Goal: Transaction & Acquisition: Purchase product/service

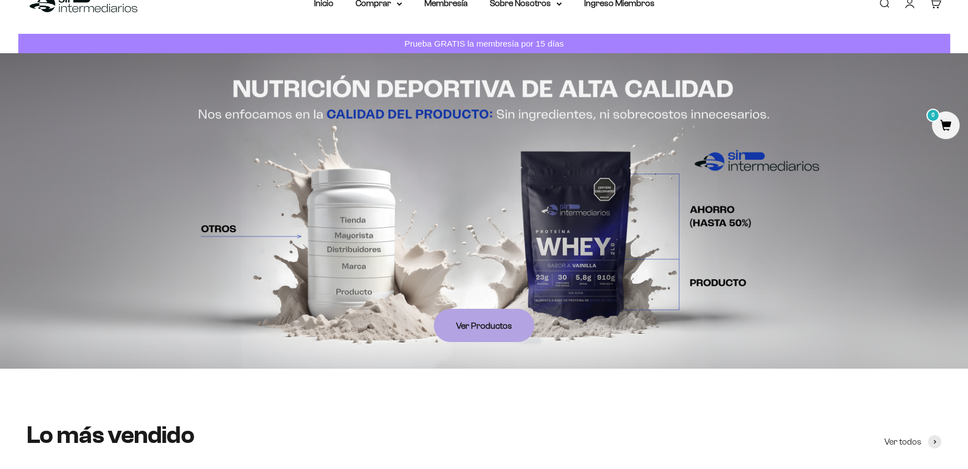
scroll to position [55, 0]
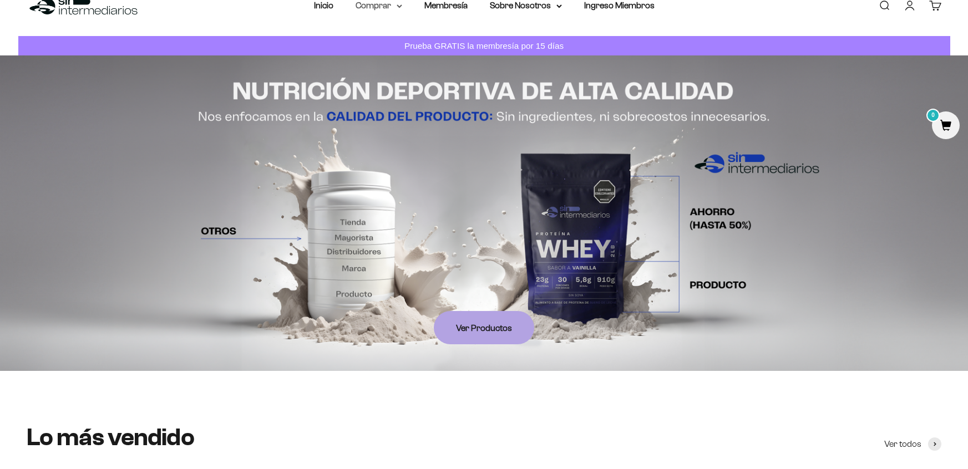
click at [386, 9] on summary "Comprar" at bounding box center [379, 5] width 47 height 14
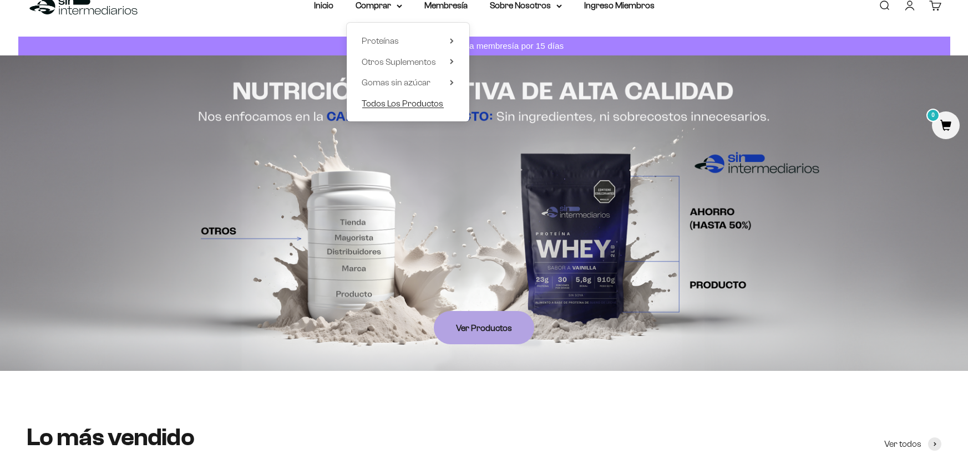
click at [389, 103] on span "Todos Los Productos" at bounding box center [403, 102] width 82 height 9
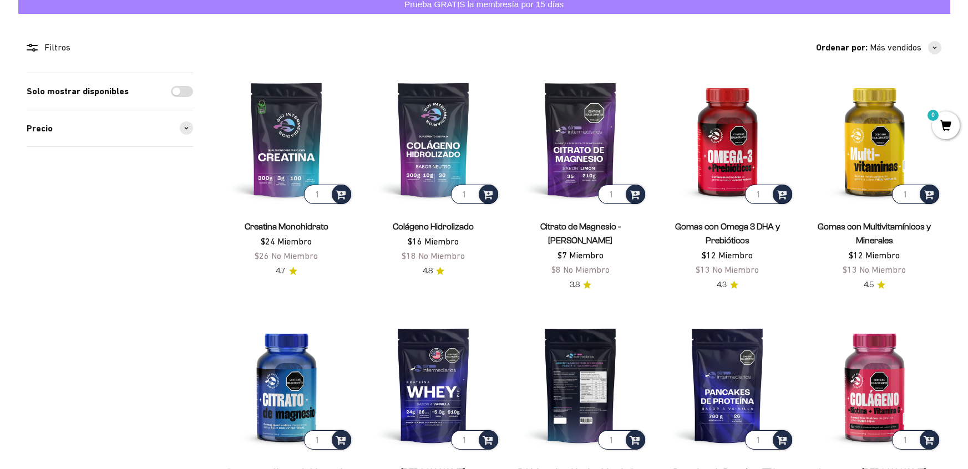
scroll to position [98, 0]
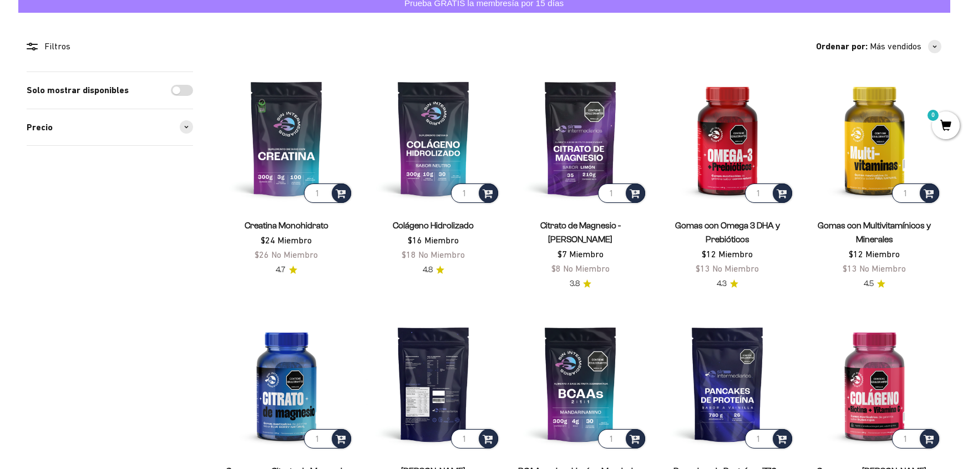
click at [417, 396] on img at bounding box center [434, 384] width 134 height 134
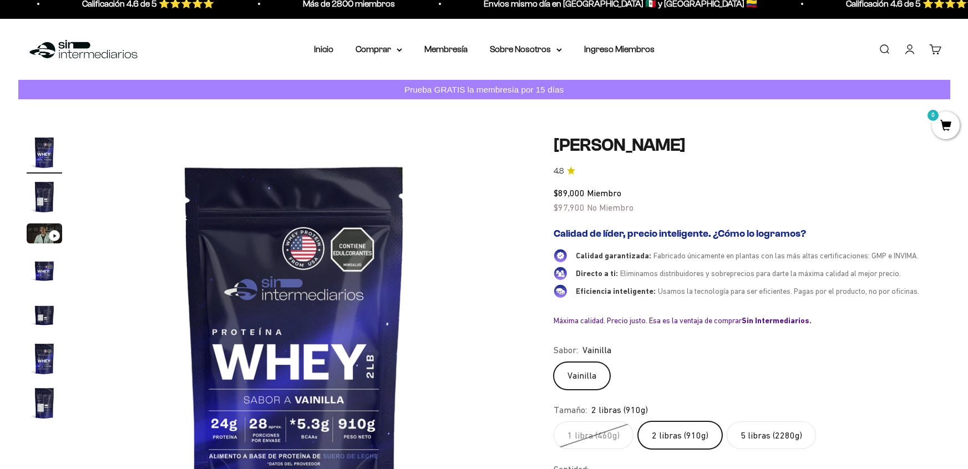
click at [42, 324] on img "Ir al artículo 5" at bounding box center [45, 315] width 36 height 36
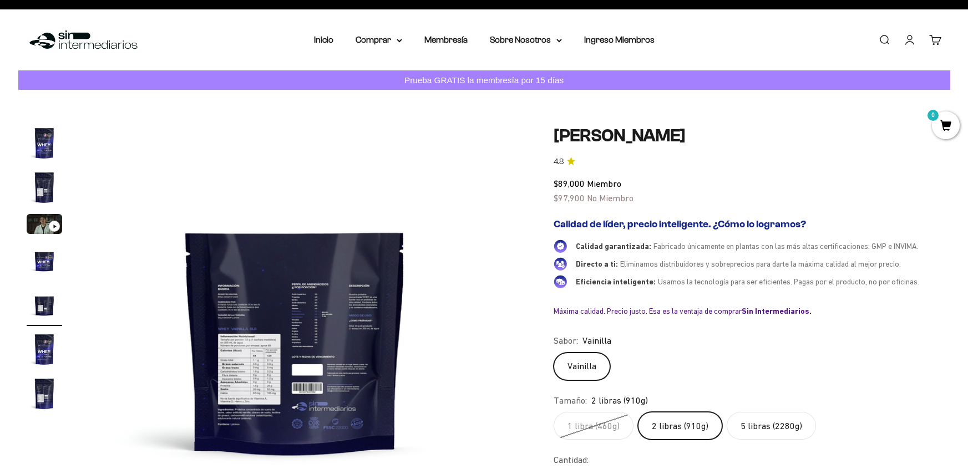
scroll to position [17, 0]
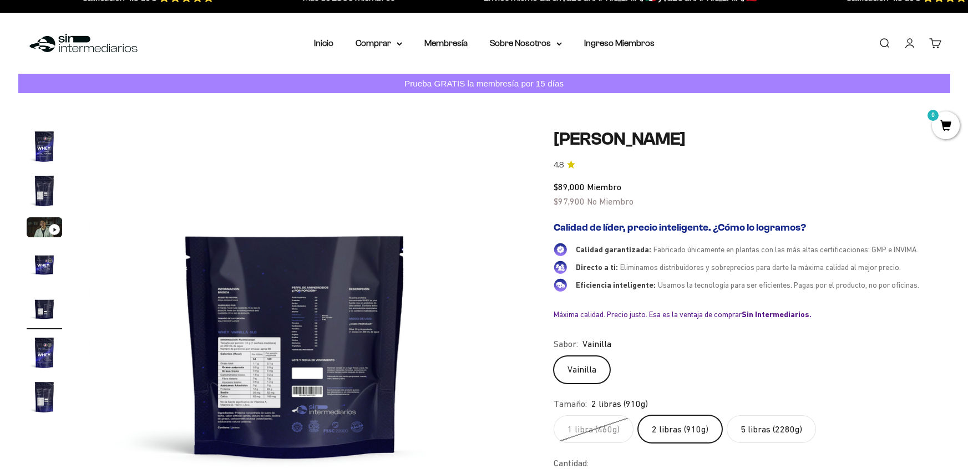
click at [36, 387] on img "Ir al artículo 7" at bounding box center [45, 397] width 36 height 36
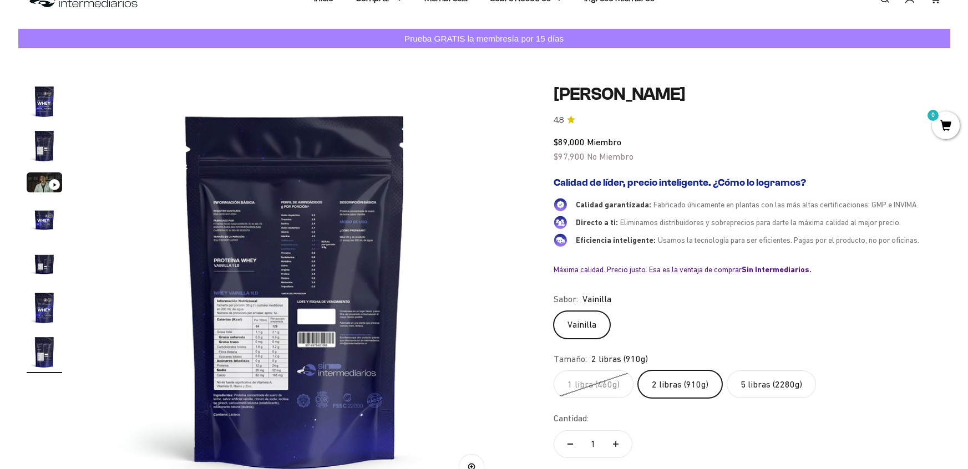
scroll to position [64, 0]
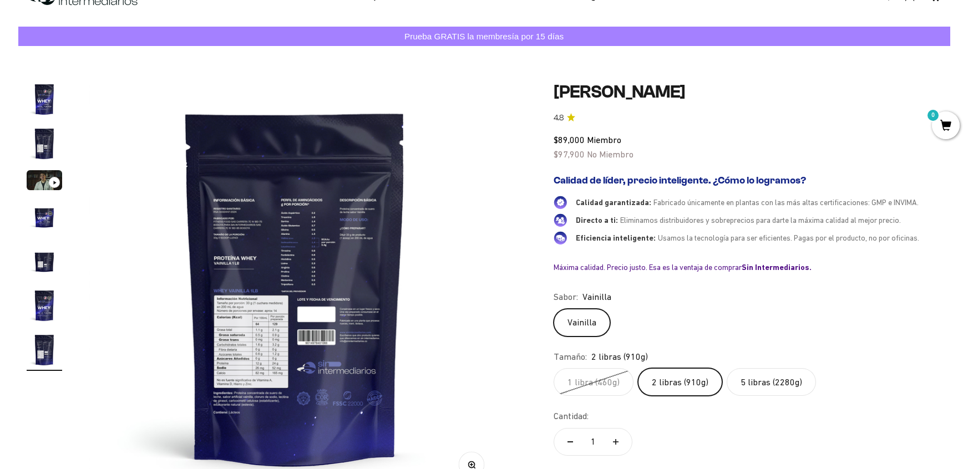
click at [478, 462] on button "Zoom" at bounding box center [471, 464] width 25 height 25
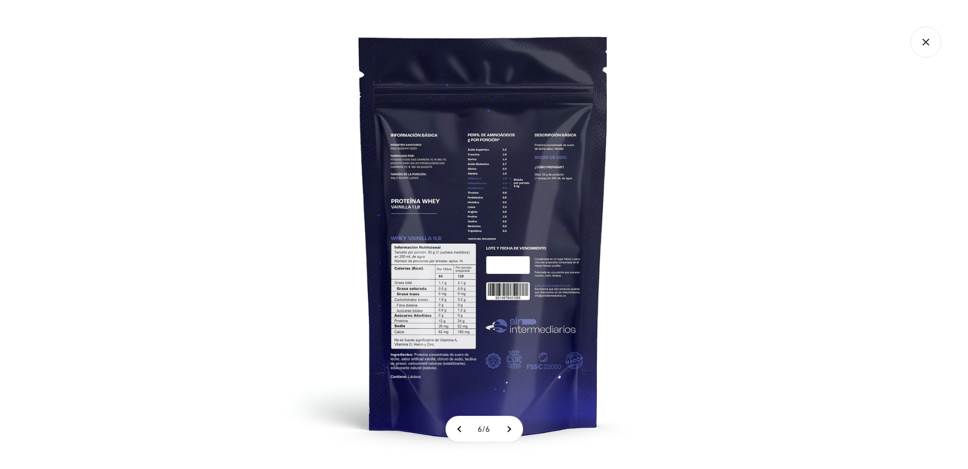
click at [510, 154] on img at bounding box center [483, 234] width 469 height 469
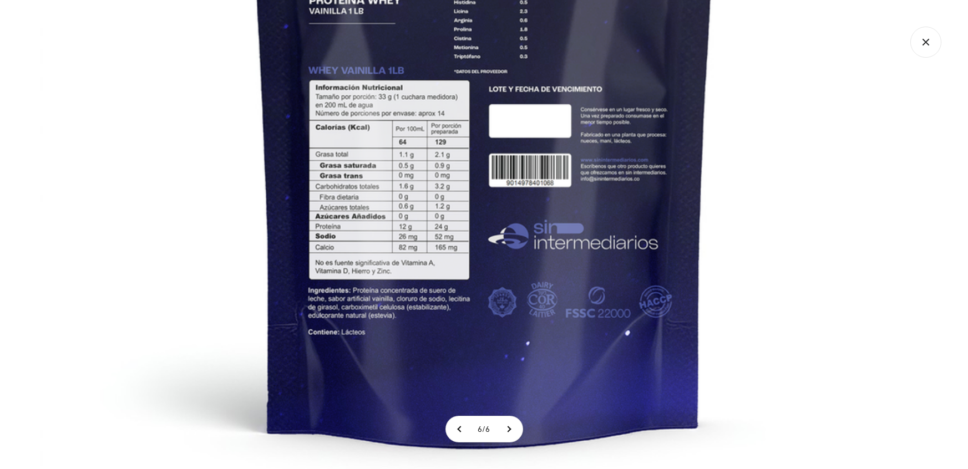
click at [921, 49] on icon "Cerrar galería" at bounding box center [925, 42] width 31 height 31
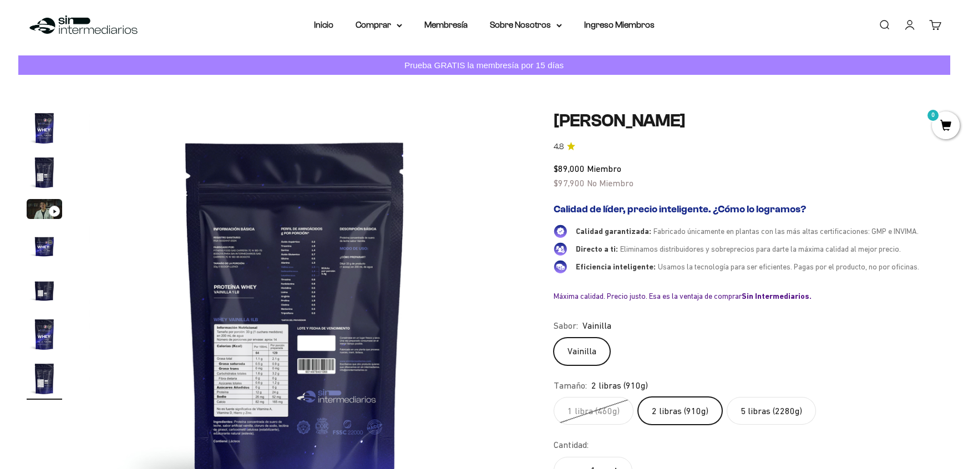
scroll to position [33, 0]
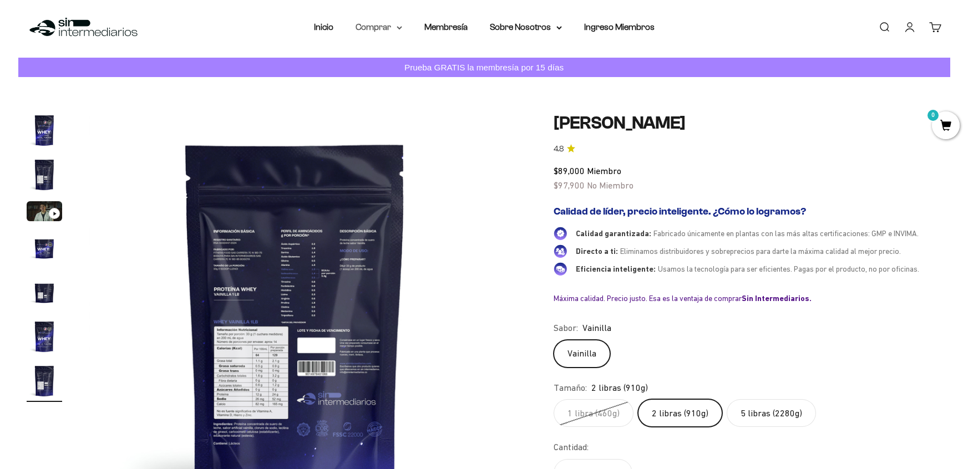
click at [387, 29] on summary "Comprar" at bounding box center [379, 27] width 47 height 14
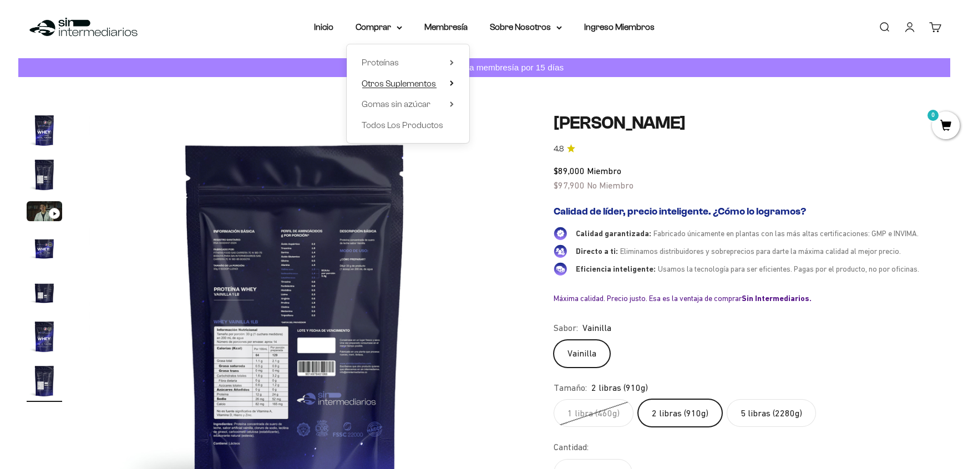
click at [442, 81] on summary "Otros Suplementos" at bounding box center [408, 83] width 92 height 14
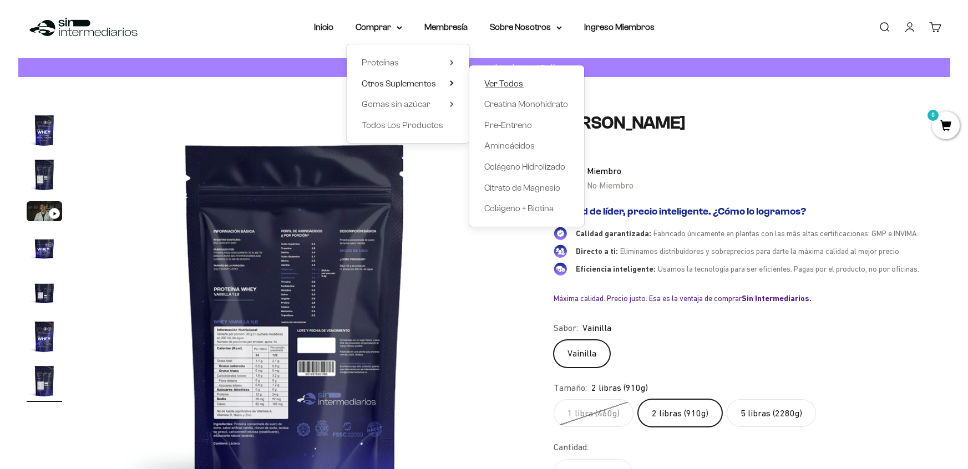
click at [509, 84] on span "Ver Todos" at bounding box center [504, 82] width 39 height 9
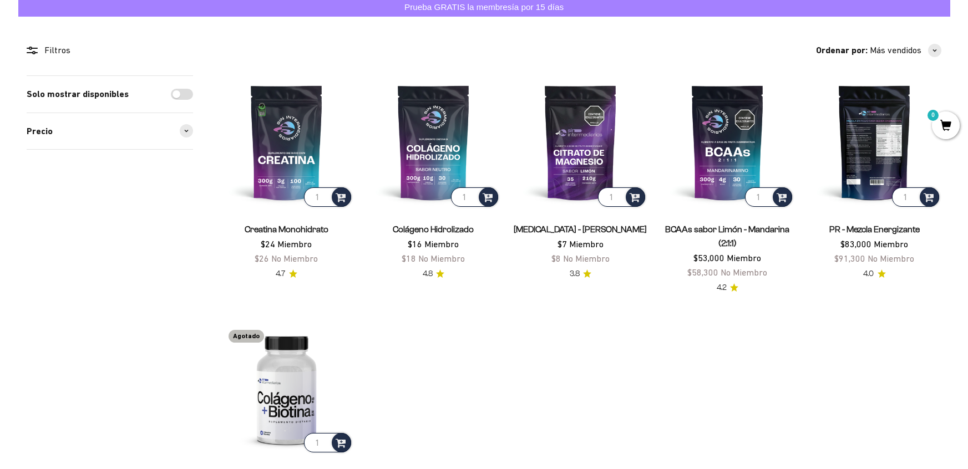
scroll to position [100, 0]
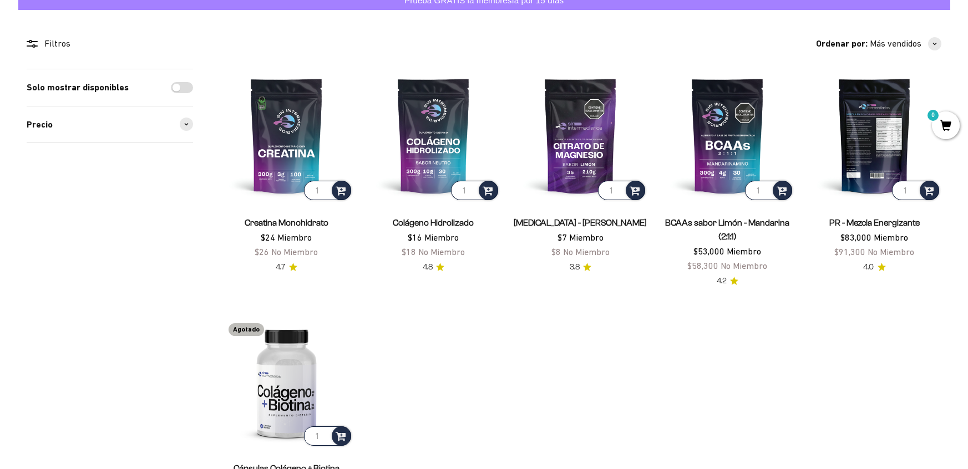
click at [886, 159] on img at bounding box center [875, 136] width 134 height 134
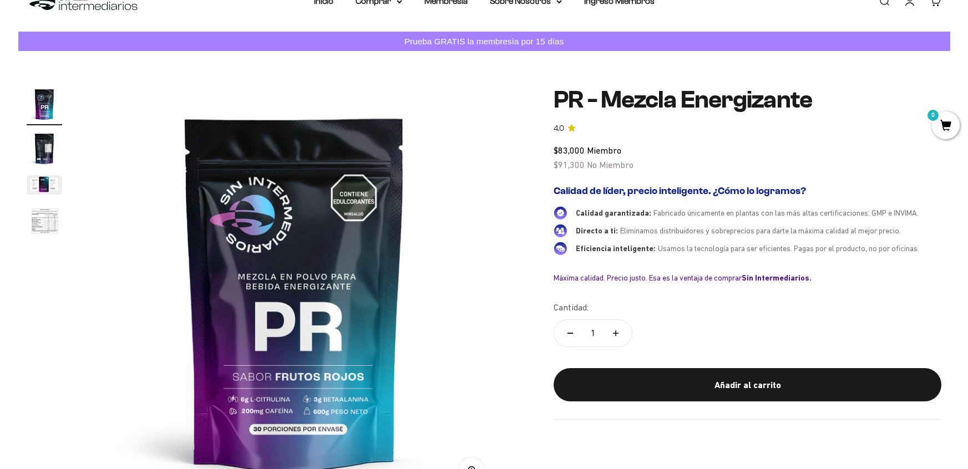
scroll to position [139, 0]
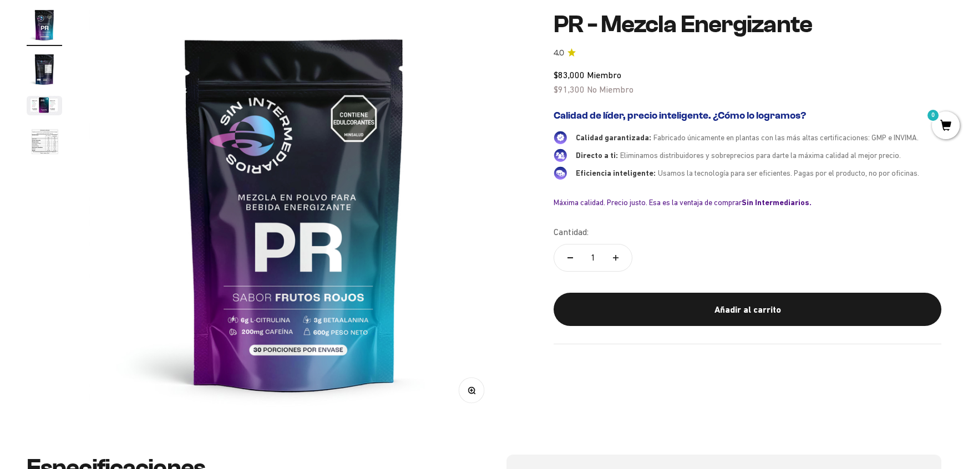
click at [48, 73] on img "Ir al artículo 2" at bounding box center [45, 70] width 36 height 36
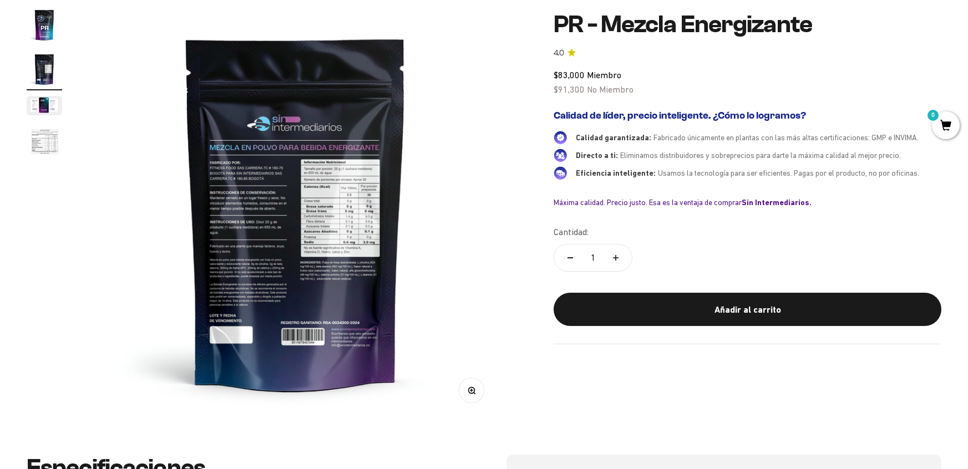
scroll to position [0, 425]
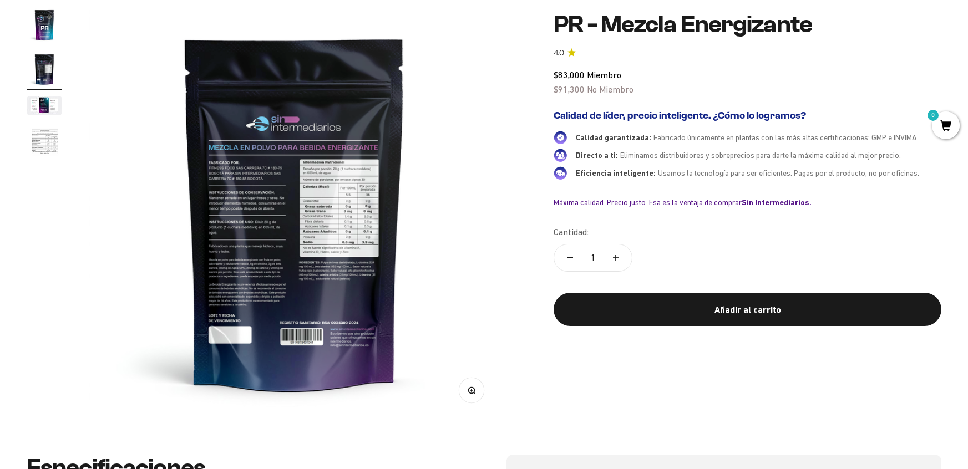
click at [468, 396] on button "Zoom" at bounding box center [471, 390] width 25 height 25
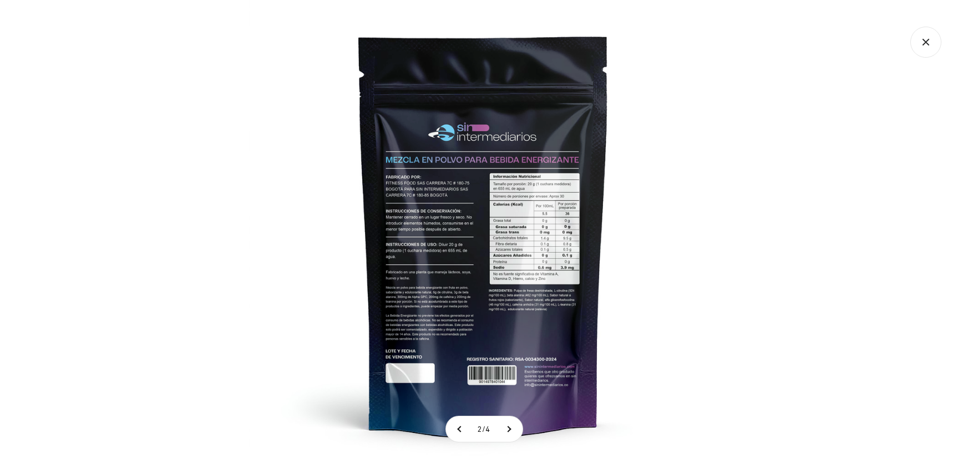
click at [417, 306] on img at bounding box center [483, 234] width 469 height 469
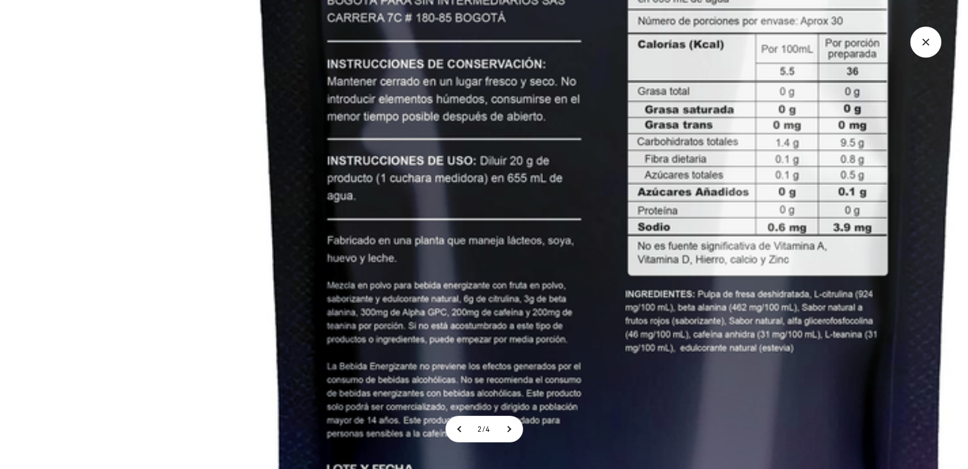
click at [922, 35] on icon "Cerrar galería" at bounding box center [925, 42] width 31 height 31
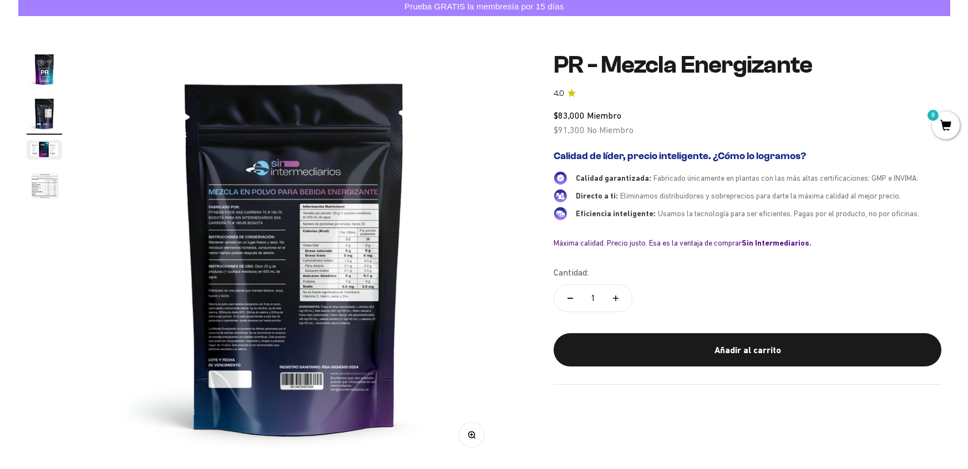
scroll to position [92, 0]
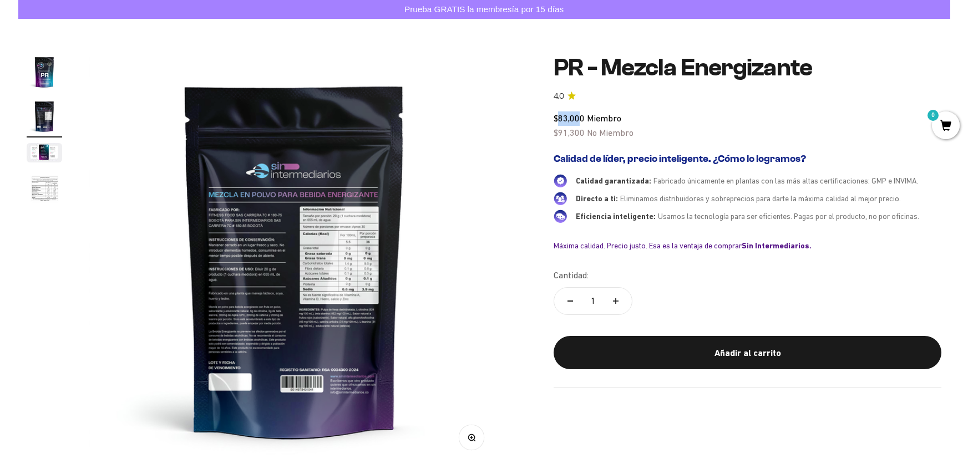
drag, startPoint x: 559, startPoint y: 119, endPoint x: 581, endPoint y: 120, distance: 22.2
click at [581, 120] on span "$83,000" at bounding box center [569, 118] width 31 height 10
click at [587, 124] on div "$83,000 Miembro $91,300 No Miembro" at bounding box center [748, 125] width 388 height 28
click at [37, 75] on img "Ir al artículo 1" at bounding box center [45, 72] width 36 height 36
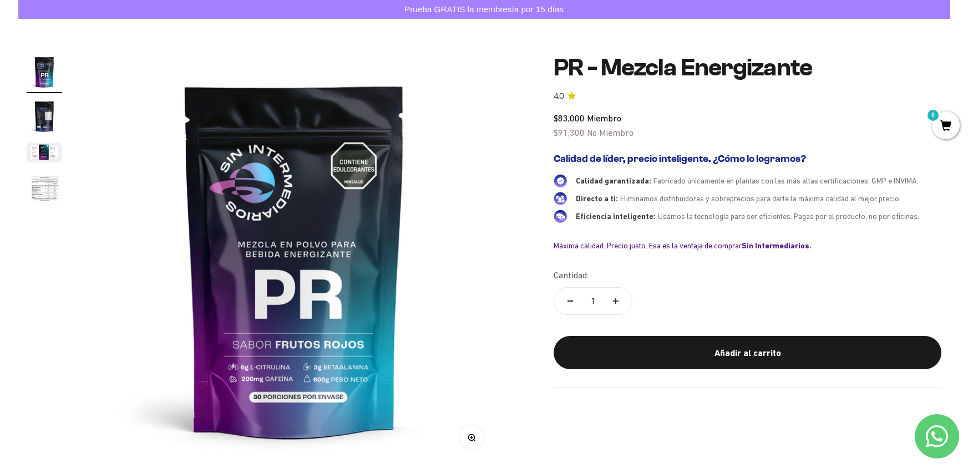
scroll to position [0, 0]
